Goal: Task Accomplishment & Management: Manage account settings

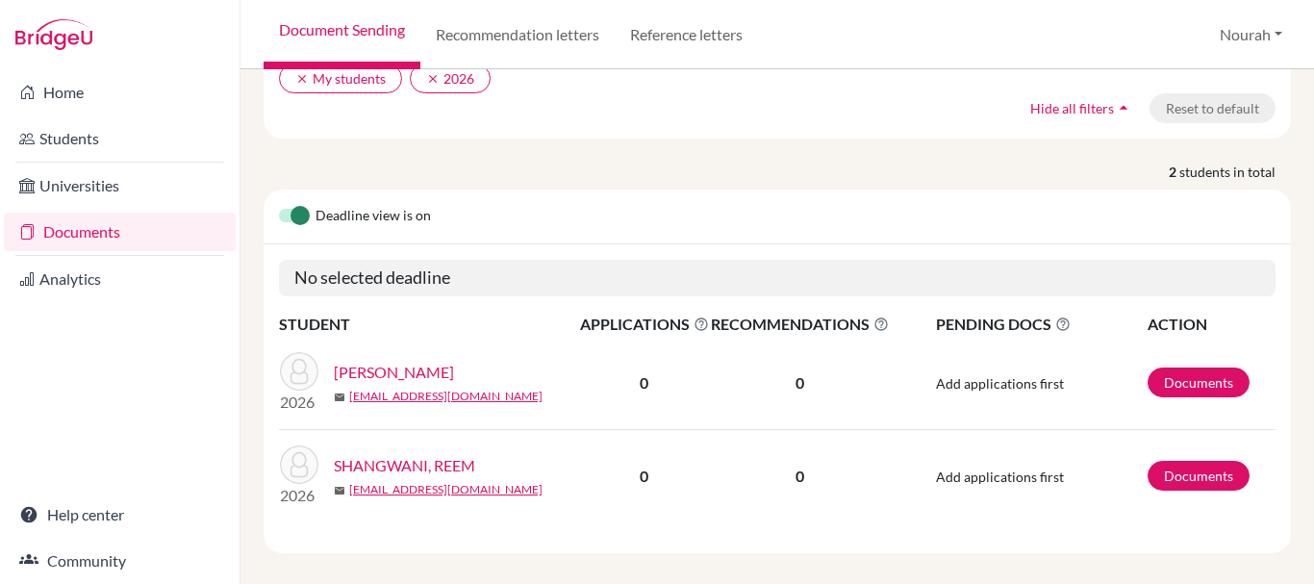
scroll to position [244, 0]
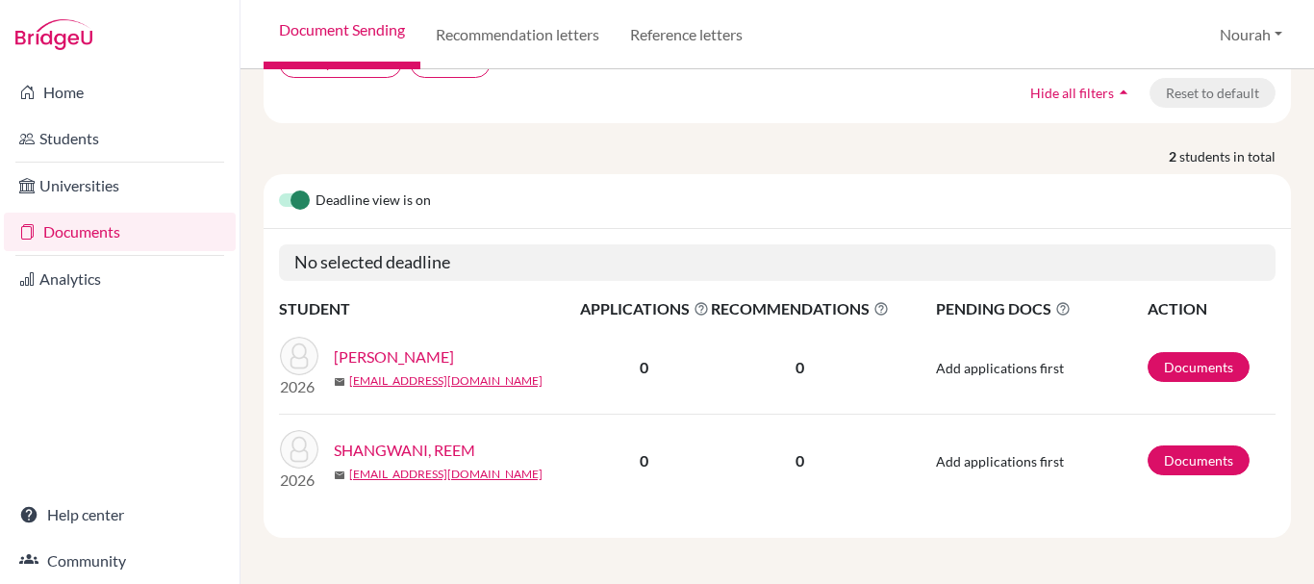
click at [444, 444] on link "SHANGWANI, REEM" at bounding box center [404, 450] width 141 height 23
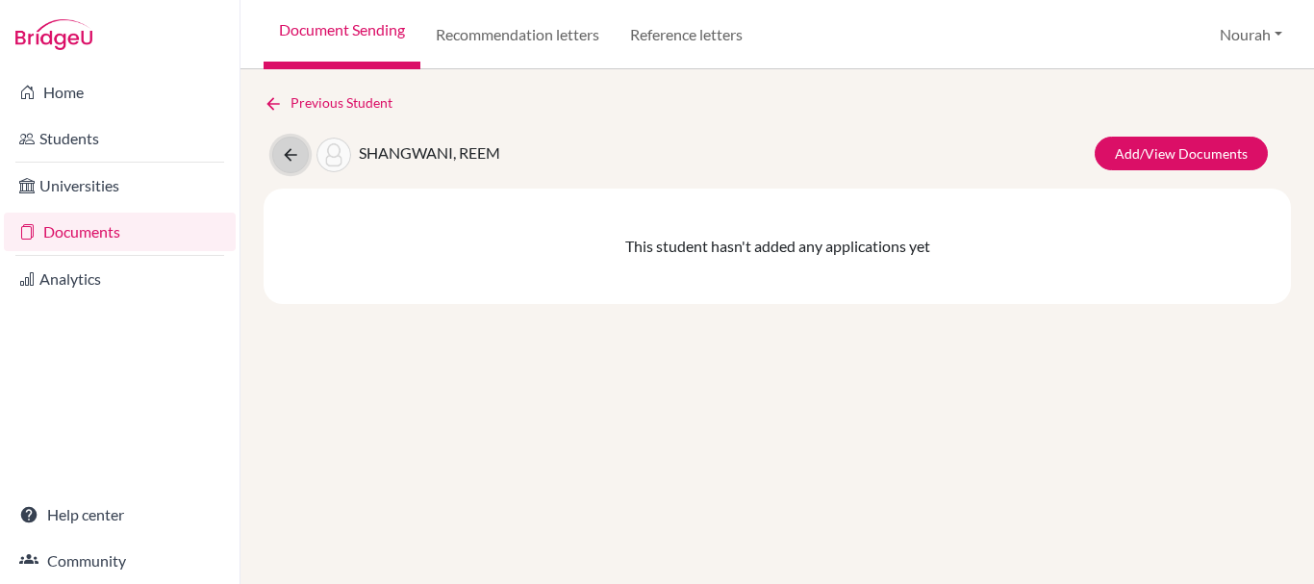
click at [288, 159] on icon at bounding box center [290, 154] width 19 height 19
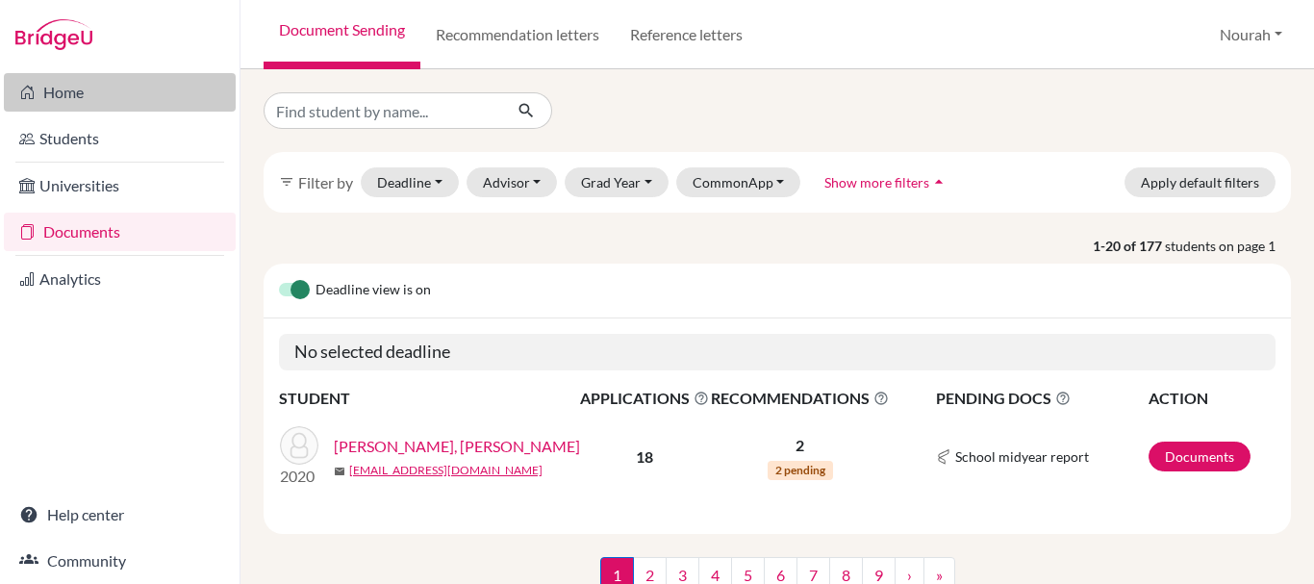
click at [110, 96] on link "Home" at bounding box center [120, 92] width 232 height 38
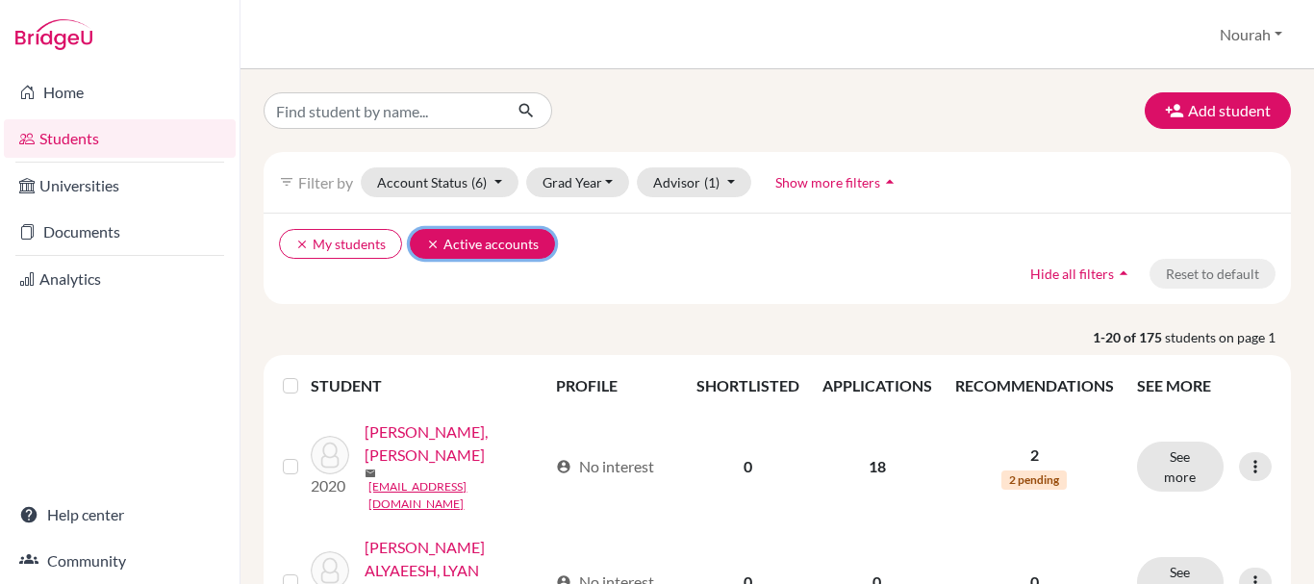
click at [432, 236] on button "clear Active accounts" at bounding box center [482, 244] width 145 height 30
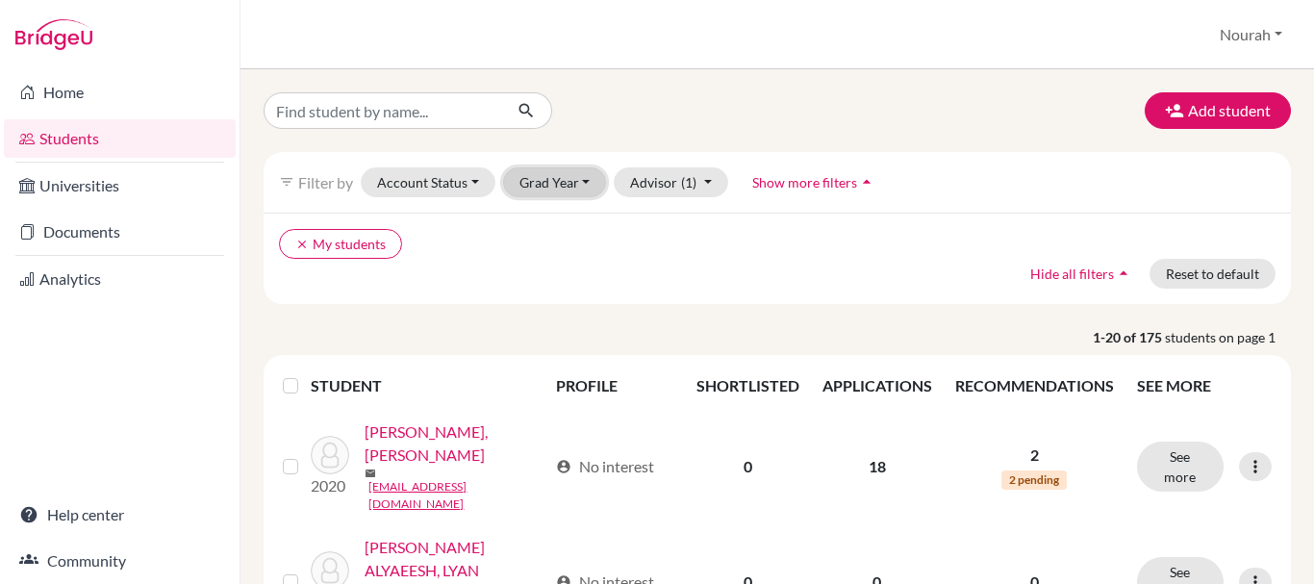
click at [595, 183] on button "Grad Year" at bounding box center [555, 182] width 104 height 30
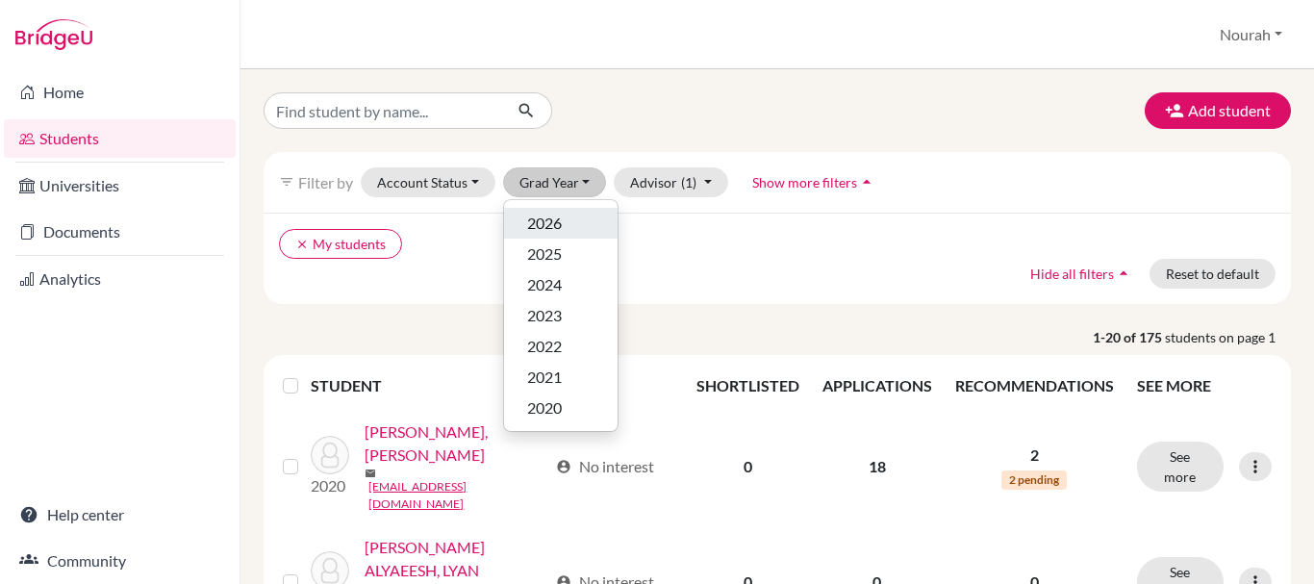
click at [597, 214] on button "2026" at bounding box center [561, 223] width 114 height 31
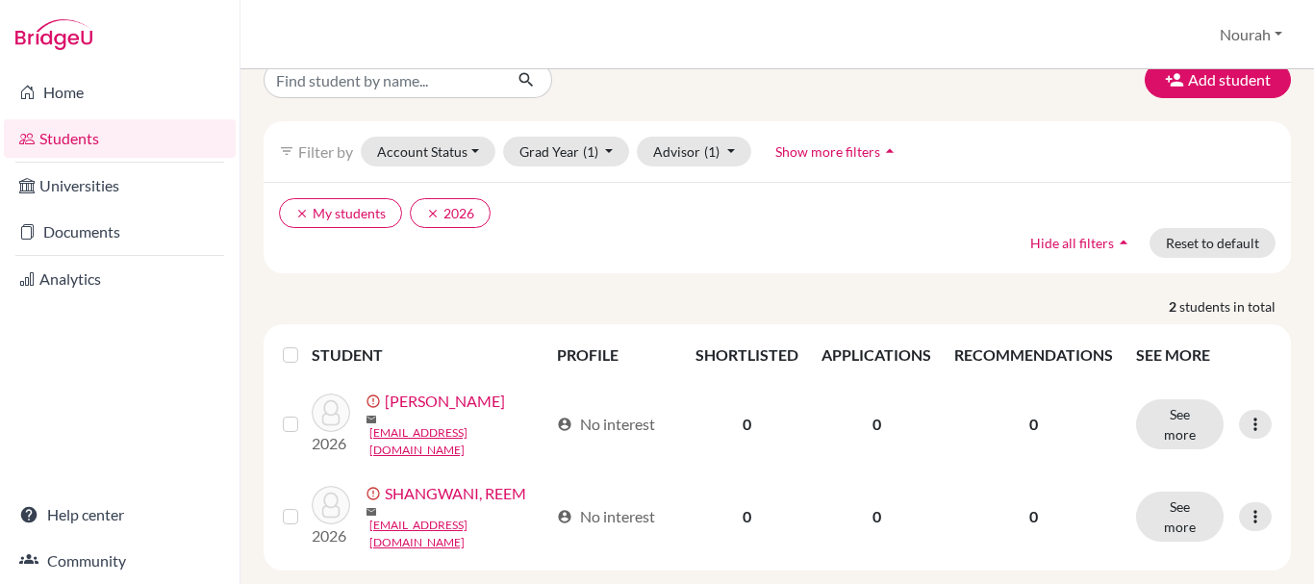
scroll to position [48, 0]
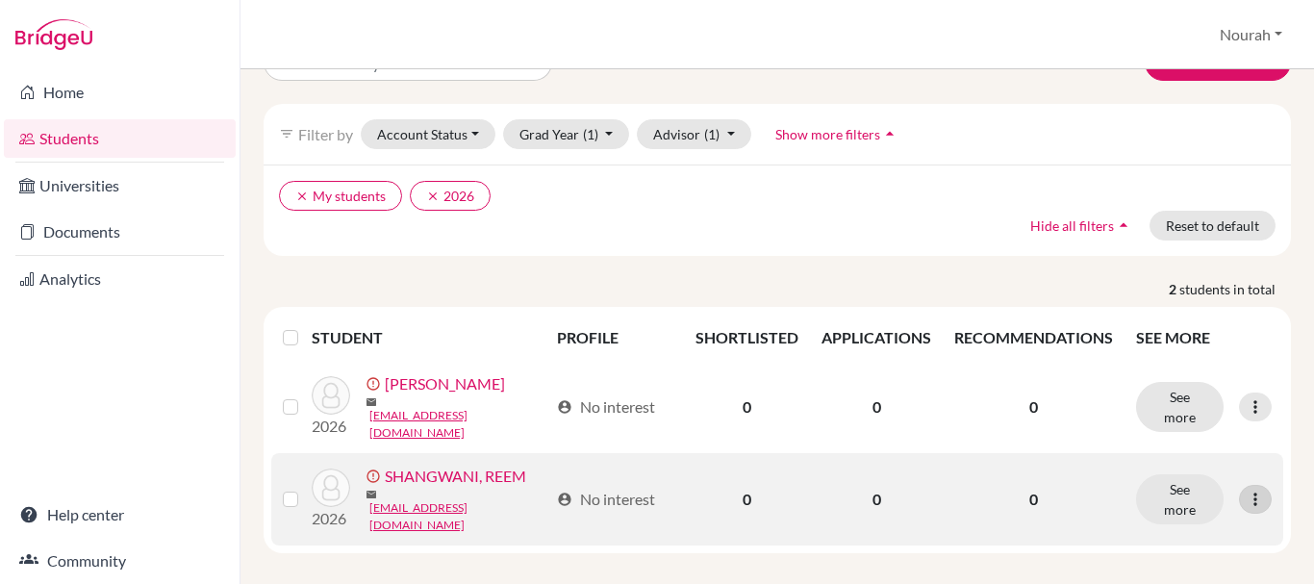
click at [1239, 485] on div at bounding box center [1255, 499] width 33 height 29
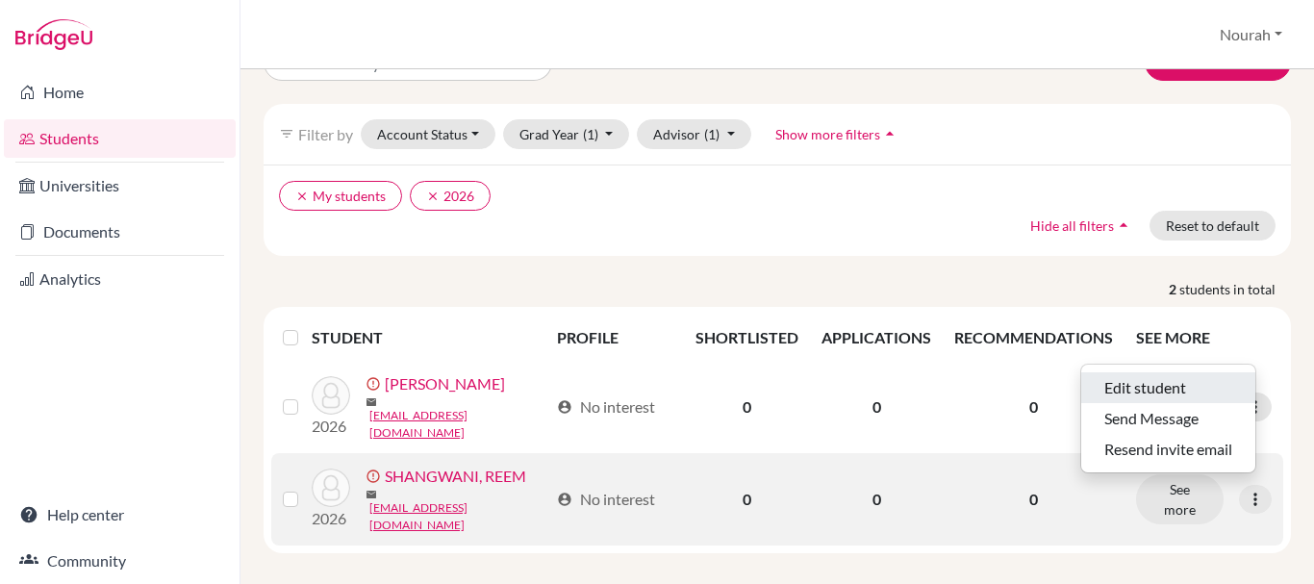
click at [1187, 394] on button "Edit student" at bounding box center [1168, 387] width 174 height 31
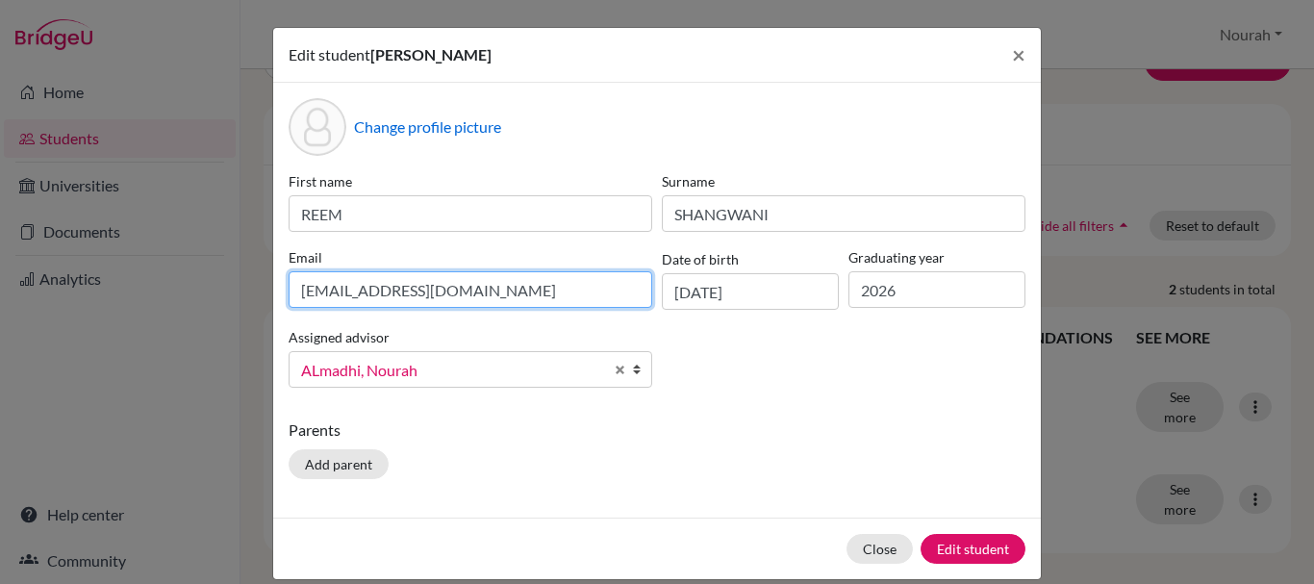
click at [324, 298] on input "[EMAIL_ADDRESS][DOMAIN_NAME]" at bounding box center [471, 289] width 364 height 37
type input "[EMAIL_ADDRESS][DOMAIN_NAME]"
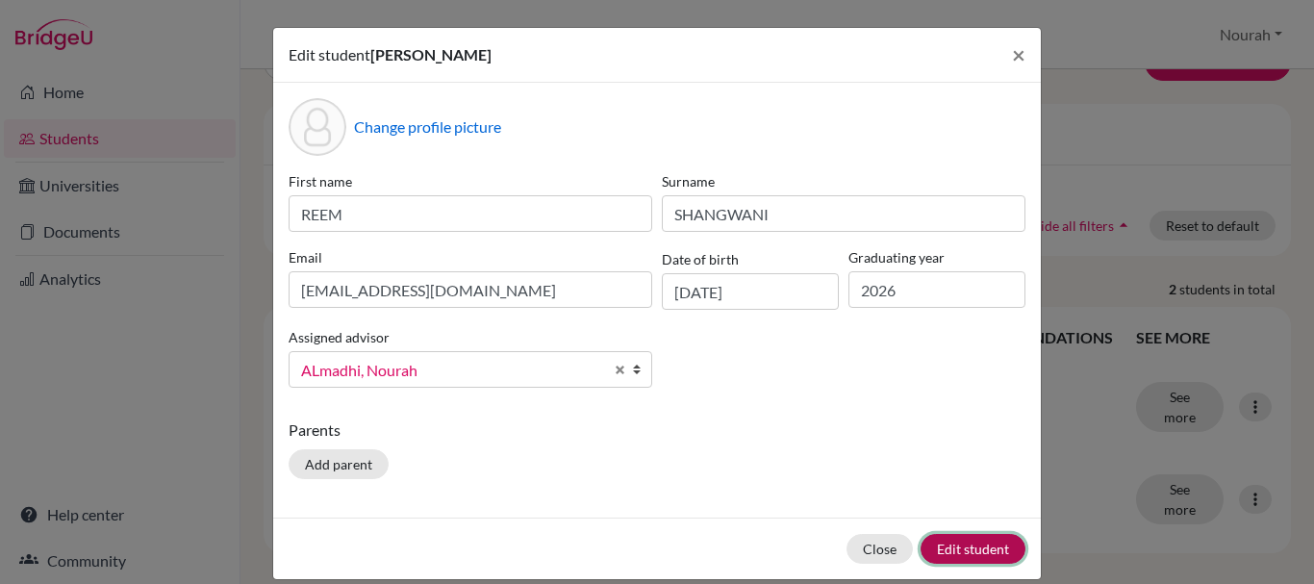
click at [970, 546] on button "Edit student" at bounding box center [973, 549] width 105 height 30
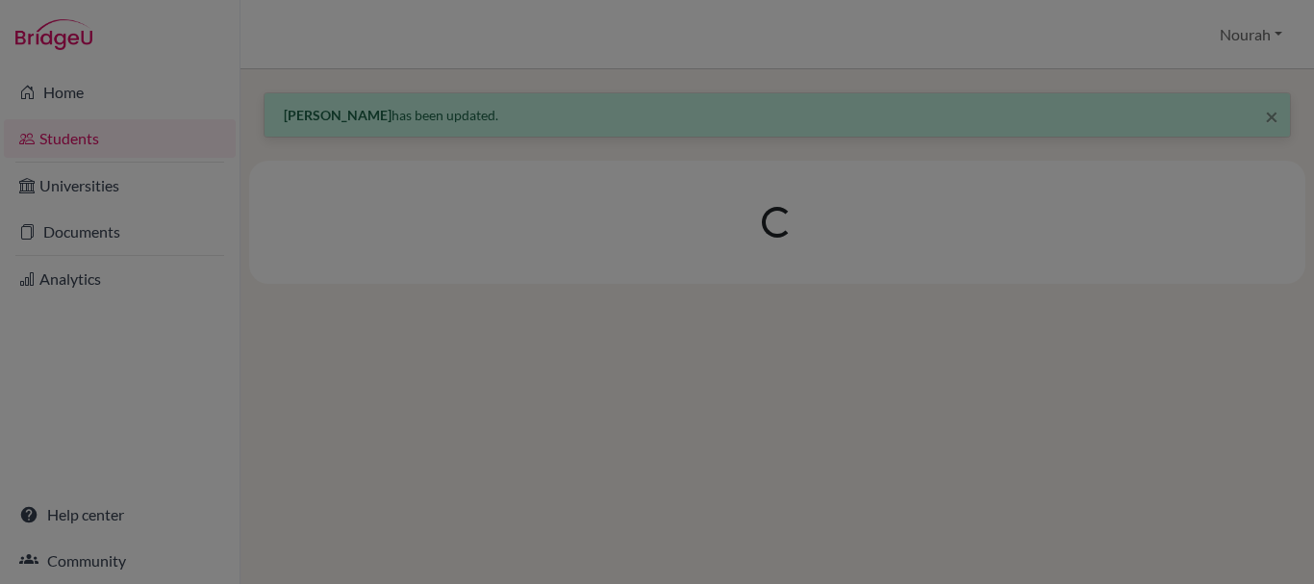
scroll to position [0, 0]
